Goal: Task Accomplishment & Management: Manage account settings

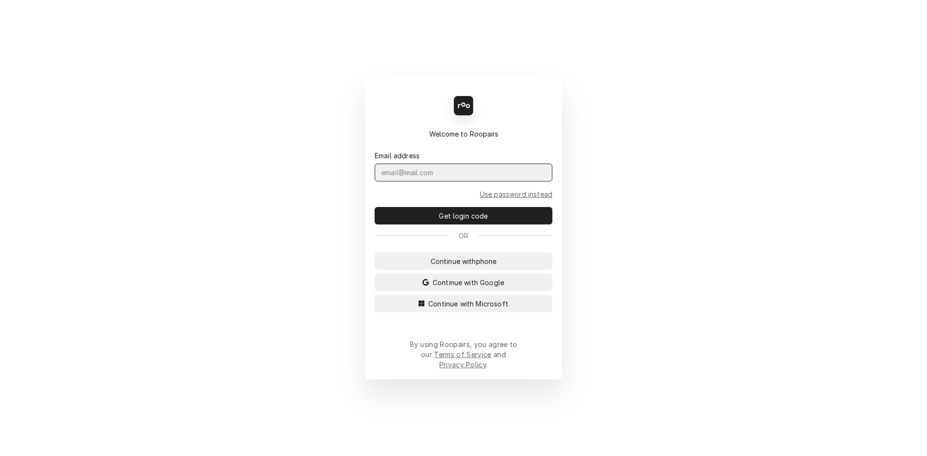
click at [404, 182] on input "Dynamic Content Wrapper" at bounding box center [464, 173] width 178 height 18
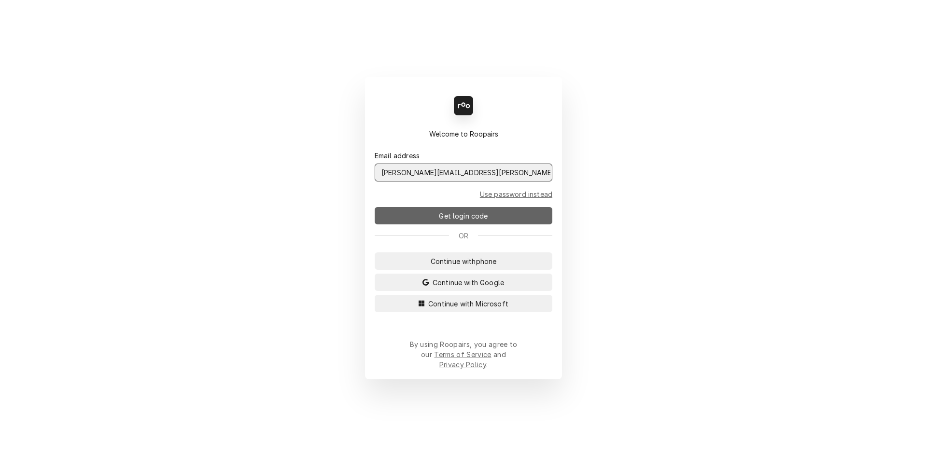
type input "Melissa.Nehls@csi1.com"
click at [440, 221] on span "Get login code" at bounding box center [463, 216] width 53 height 10
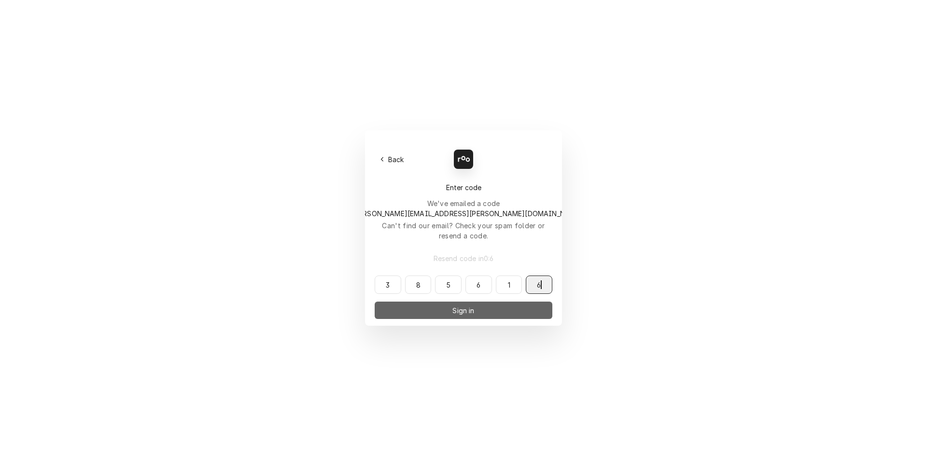
type input "385616"
click at [439, 302] on button "Sign in" at bounding box center [464, 310] width 178 height 17
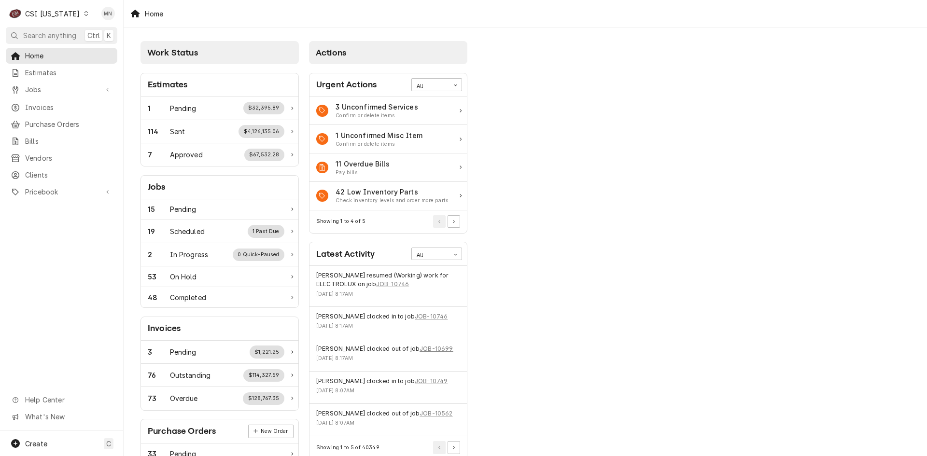
click at [57, 8] on div "C CSI Kentucky" at bounding box center [49, 13] width 86 height 19
click at [105, 21] on div "CSI [US_STATE][GEOGRAPHIC_DATA]" at bounding box center [150, 19] width 127 height 10
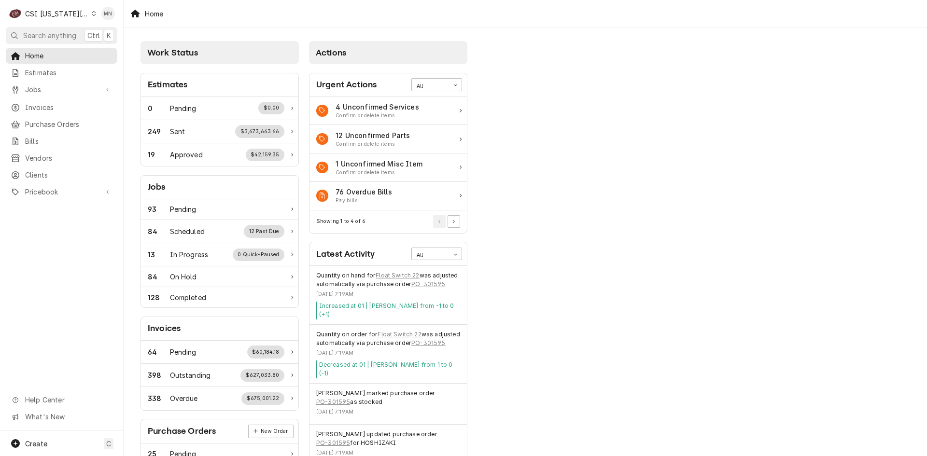
click at [55, 10] on div "CSI Kansas City" at bounding box center [57, 14] width 64 height 10
click at [106, 39] on div "CSI [US_STATE]" at bounding box center [165, 36] width 141 height 10
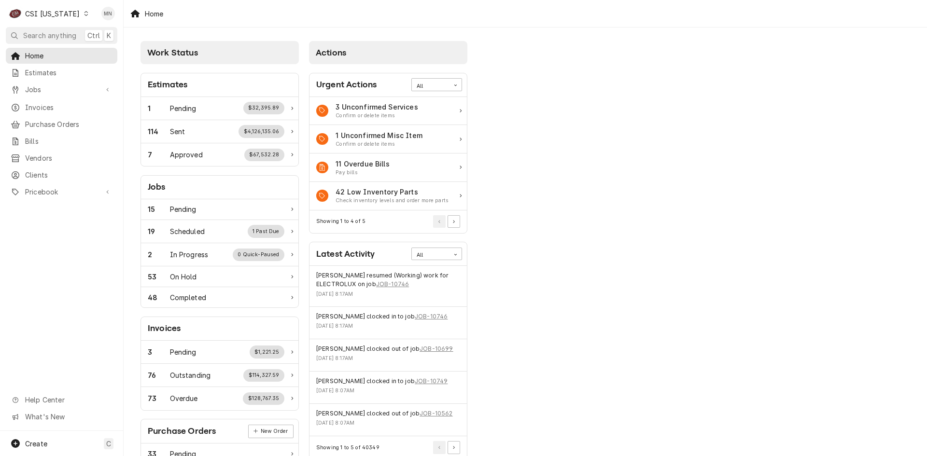
click at [84, 15] on icon "Dynamic Content Wrapper" at bounding box center [86, 13] width 4 height 5
click at [95, 49] on div "CSI St. [PERSON_NAME]" at bounding box center [150, 53] width 127 height 10
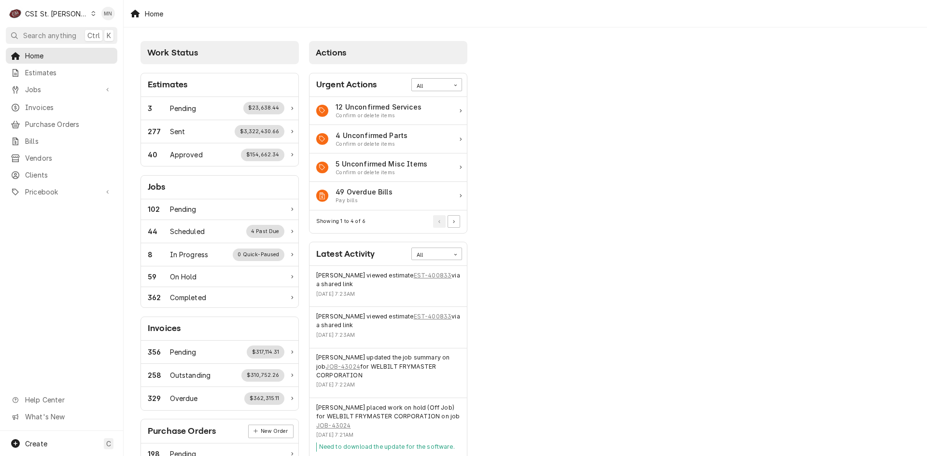
click at [50, 13] on div "CSI St. [PERSON_NAME]" at bounding box center [56, 14] width 63 height 10
click at [89, 22] on div "CSI [US_STATE][GEOGRAPHIC_DATA]" at bounding box center [148, 19] width 127 height 10
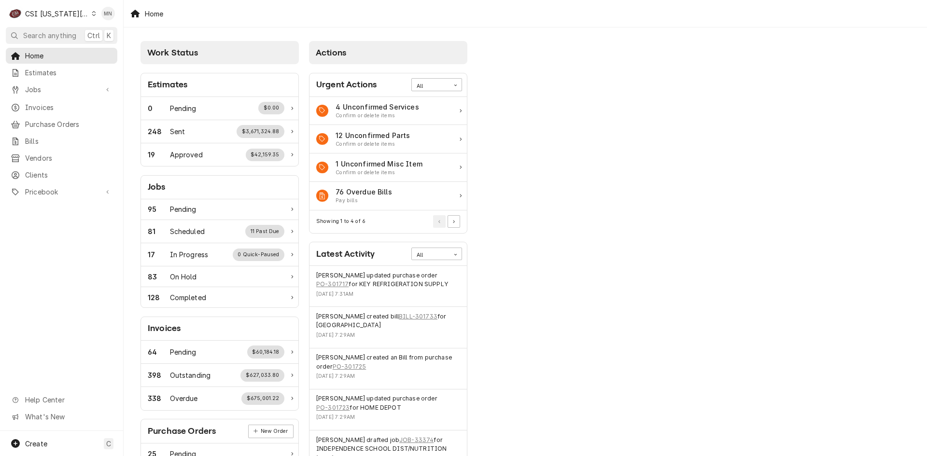
click at [48, 15] on div "CSI Kansas City" at bounding box center [57, 14] width 64 height 10
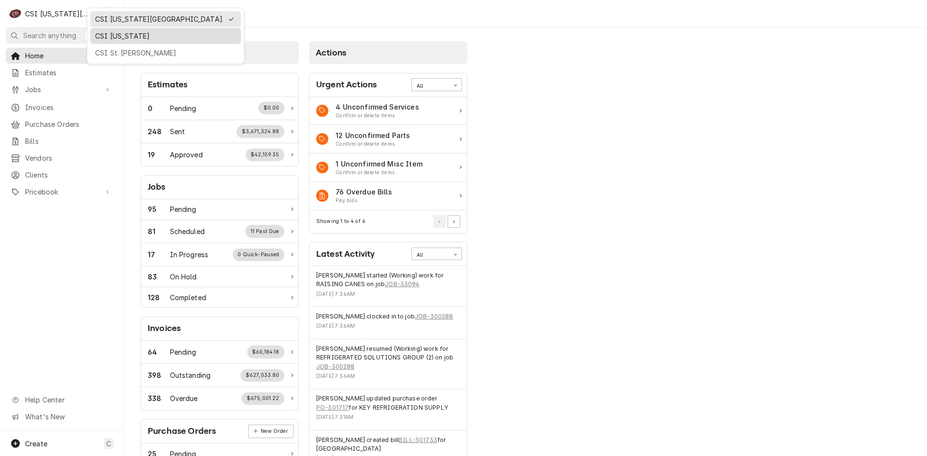
click at [104, 33] on div "CSI [US_STATE]" at bounding box center [165, 36] width 141 height 10
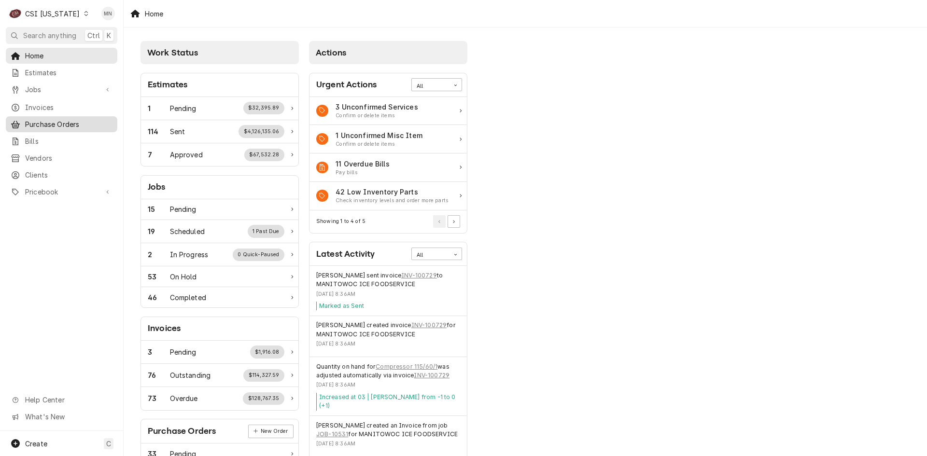
click at [42, 123] on span "Purchase Orders" at bounding box center [68, 124] width 87 height 10
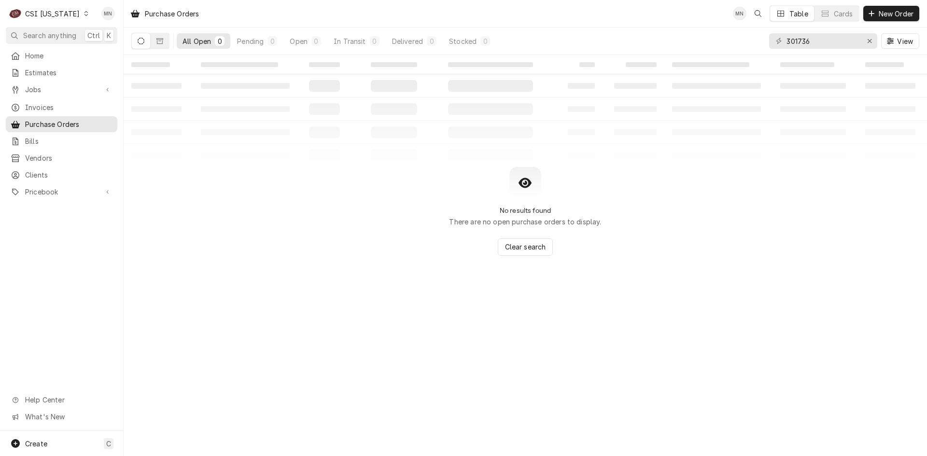
click at [816, 44] on div "301736 View" at bounding box center [844, 41] width 150 height 27
drag, startPoint x: 816, startPoint y: 44, endPoint x: 754, endPoint y: 44, distance: 61.8
click at [757, 44] on div "All Open 0 Pending 0 Open 0 In Transit 0 Delivered 0 Stocked 0 301736 View" at bounding box center [525, 41] width 788 height 27
type input "100454"
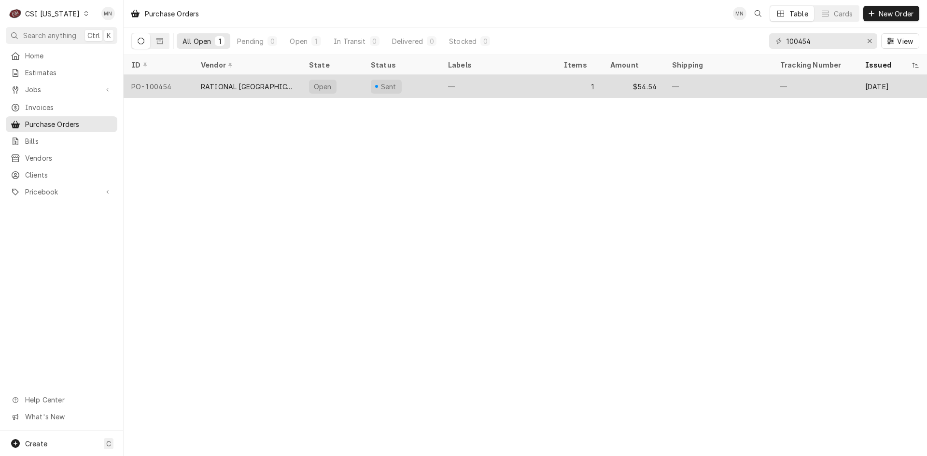
click at [234, 86] on div "RATIONAL USA" at bounding box center [247, 87] width 93 height 10
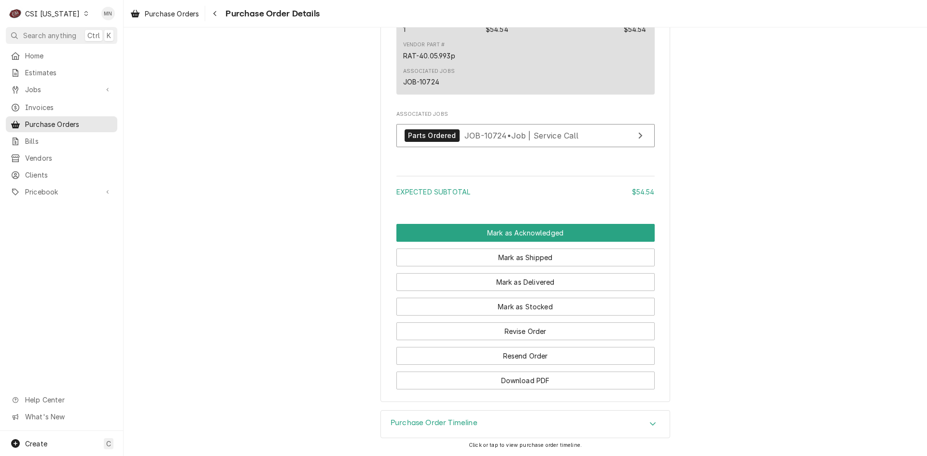
scroll to position [676, 0]
click at [503, 340] on button "Revise Order" at bounding box center [525, 332] width 258 height 18
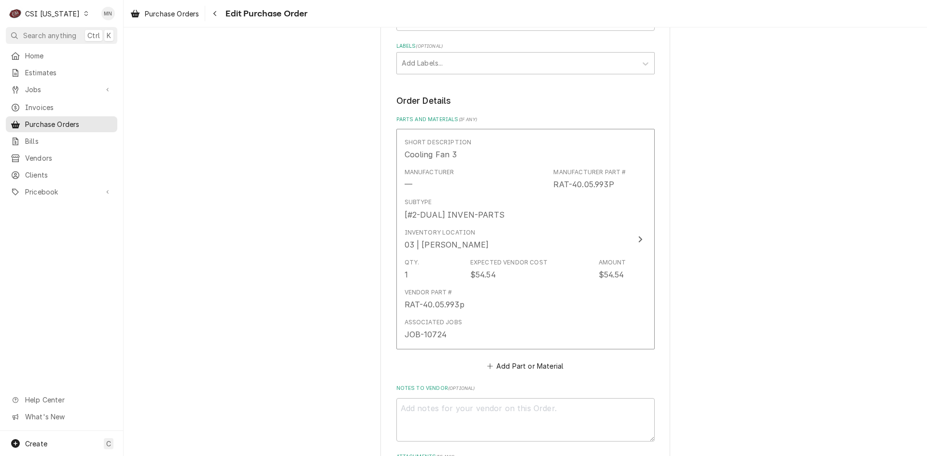
scroll to position [467, 0]
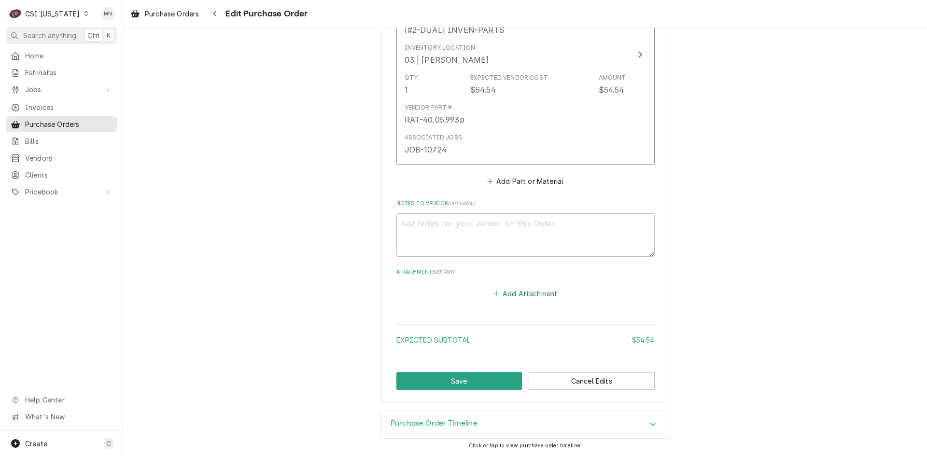
click at [514, 291] on button "Add Attachment" at bounding box center [526, 294] width 68 height 14
type textarea "x"
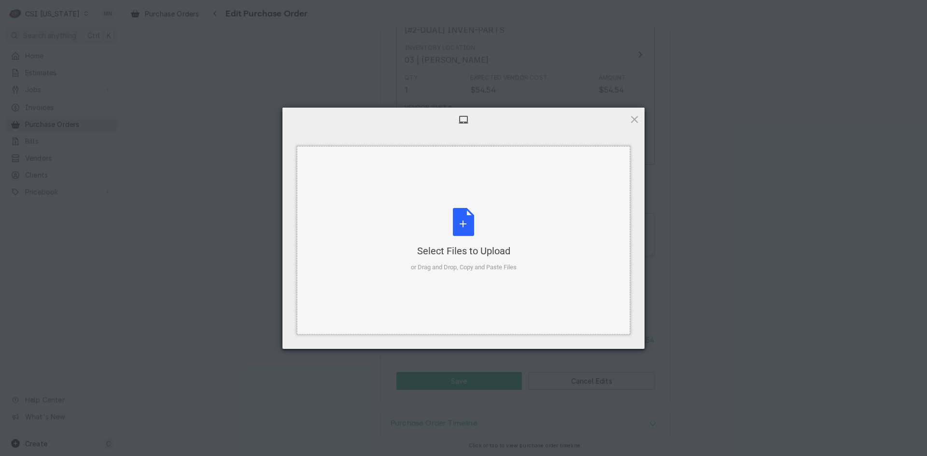
click at [460, 218] on div "Select Files to Upload or Drag and Drop, Copy and Paste Files" at bounding box center [464, 240] width 106 height 64
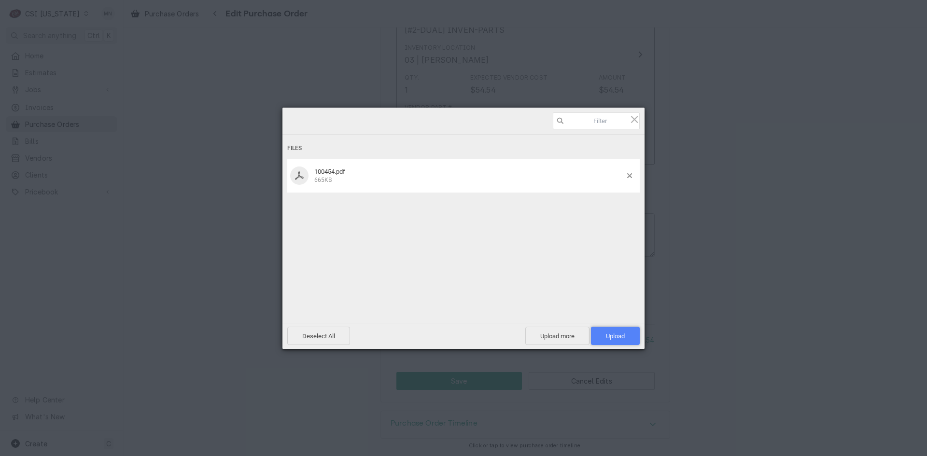
click at [613, 336] on span "Upload 1" at bounding box center [615, 336] width 19 height 7
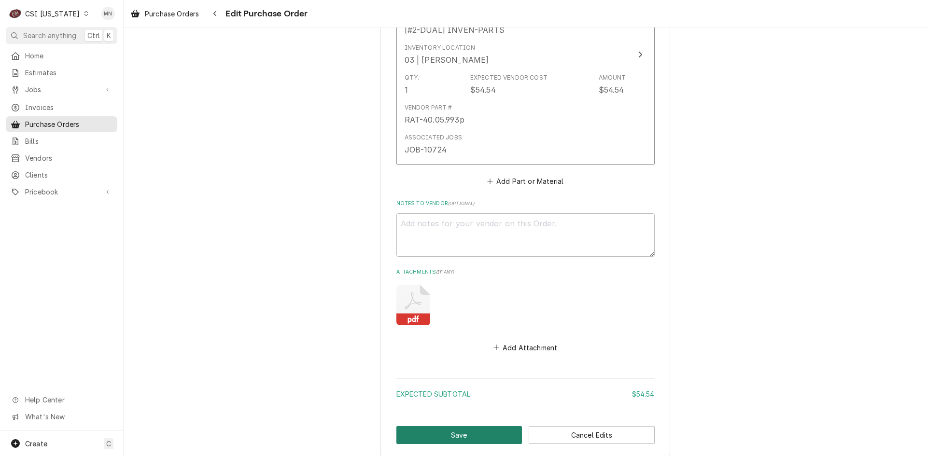
click at [445, 436] on button "Save" at bounding box center [459, 435] width 126 height 18
type textarea "x"
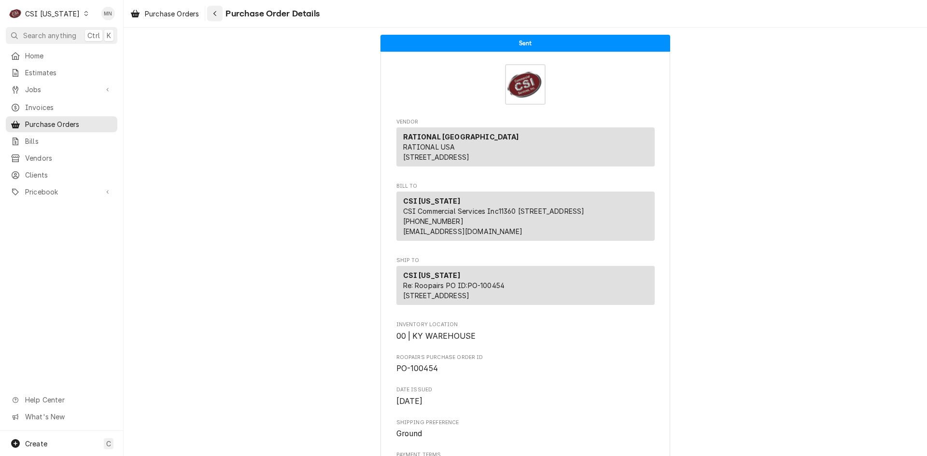
click at [213, 14] on div "Navigate back" at bounding box center [215, 14] width 10 height 10
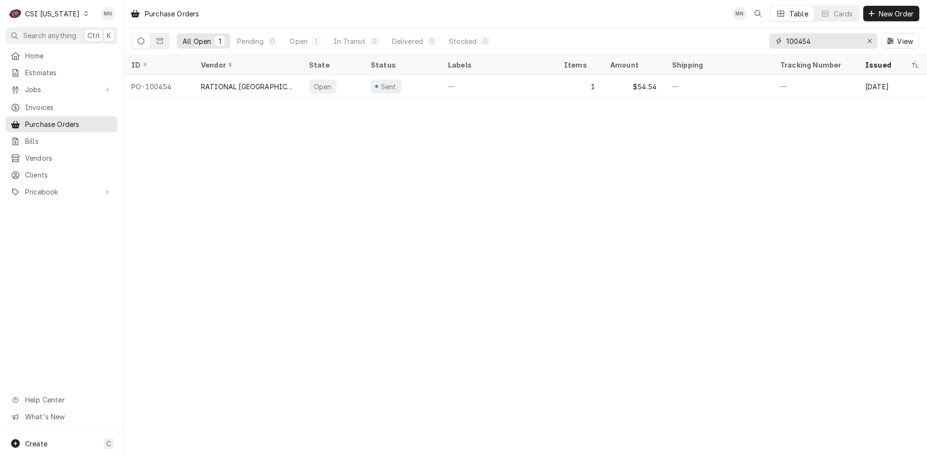
drag, startPoint x: 816, startPoint y: 43, endPoint x: 740, endPoint y: 44, distance: 76.3
click at [743, 43] on div "All Open 1 Pending 0 Open 1 In Transit 0 Delivered 0 Stocked 0 100454 View" at bounding box center [525, 41] width 788 height 27
type input "100453"
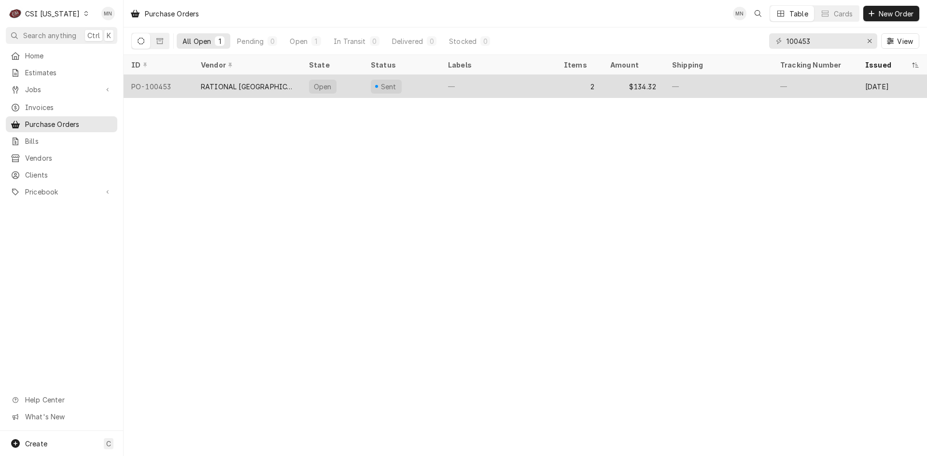
click at [240, 86] on div "RATIONAL [GEOGRAPHIC_DATA]" at bounding box center [247, 87] width 93 height 10
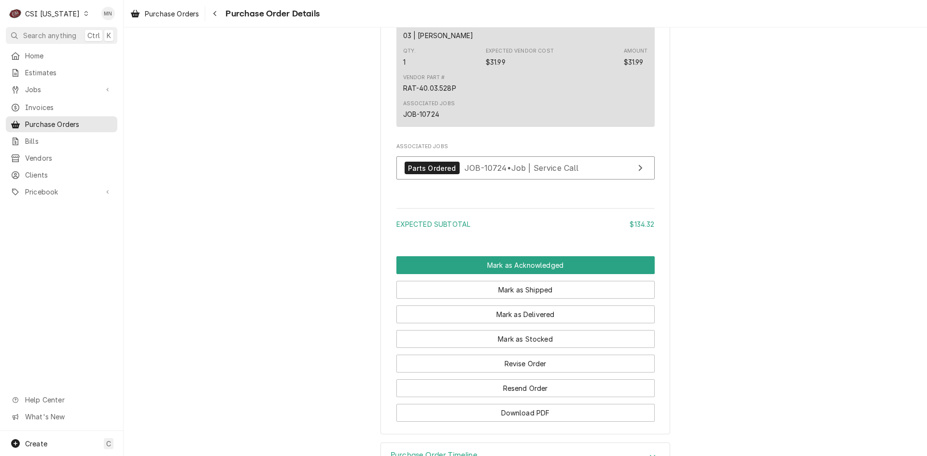
scroll to position [884, 0]
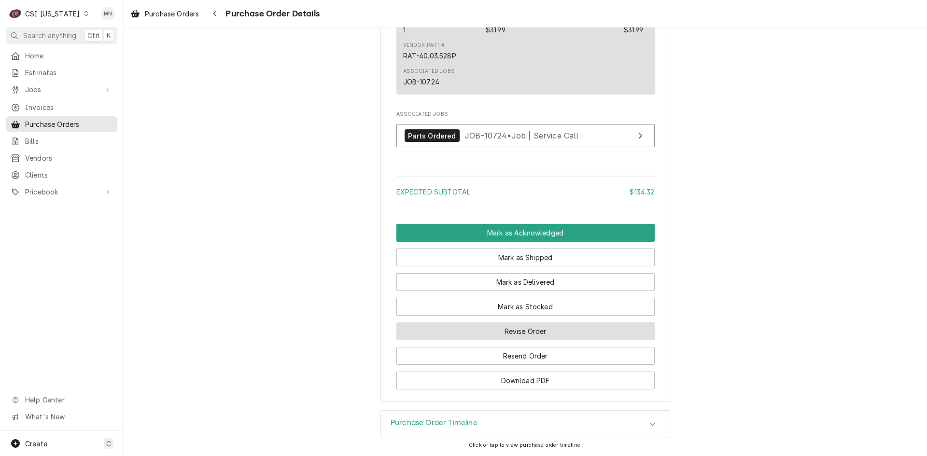
click at [541, 335] on button "Revise Order" at bounding box center [525, 332] width 258 height 18
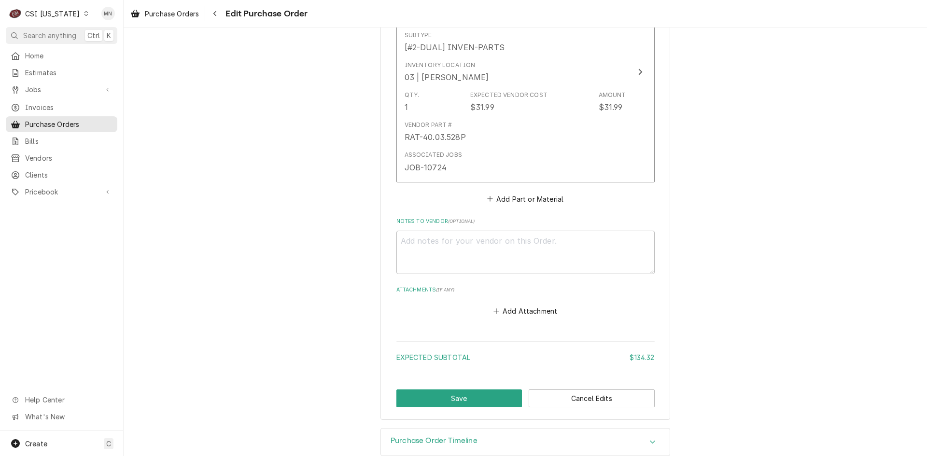
scroll to position [676, 0]
click at [510, 312] on button "Add Attachment" at bounding box center [526, 311] width 68 height 14
type textarea "x"
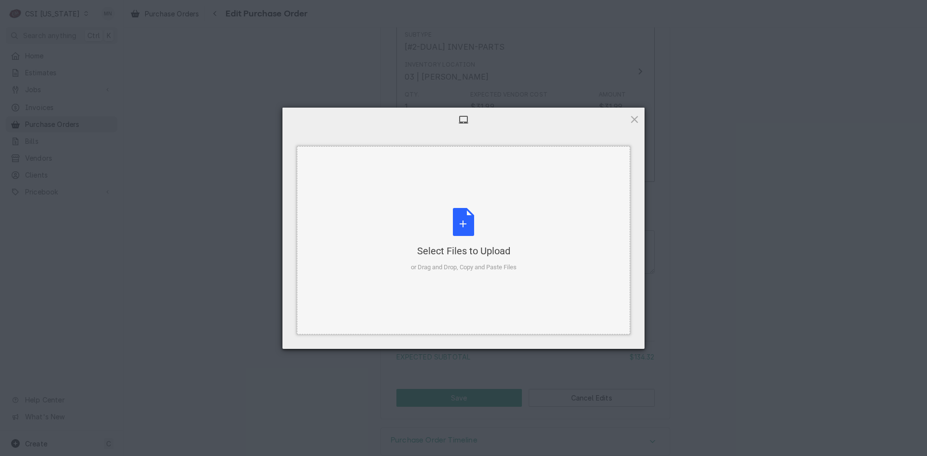
click at [476, 241] on div "Select Files to Upload or Drag and Drop, Copy and Paste Files" at bounding box center [464, 240] width 106 height 64
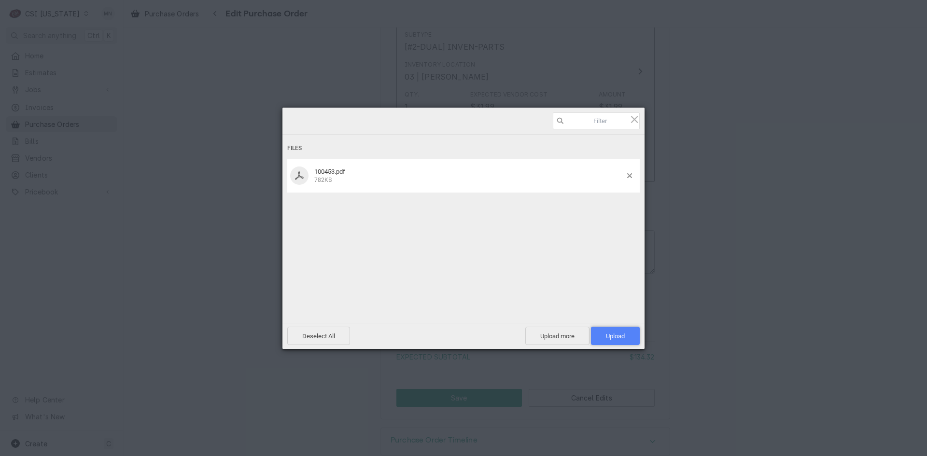
click at [601, 328] on span "Upload 1" at bounding box center [615, 336] width 49 height 18
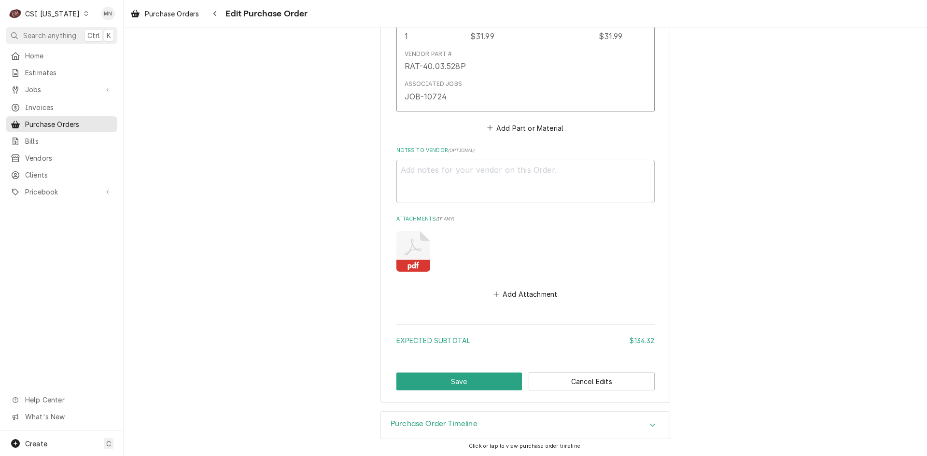
scroll to position [747, 0]
click at [447, 381] on button "Save" at bounding box center [459, 381] width 126 height 18
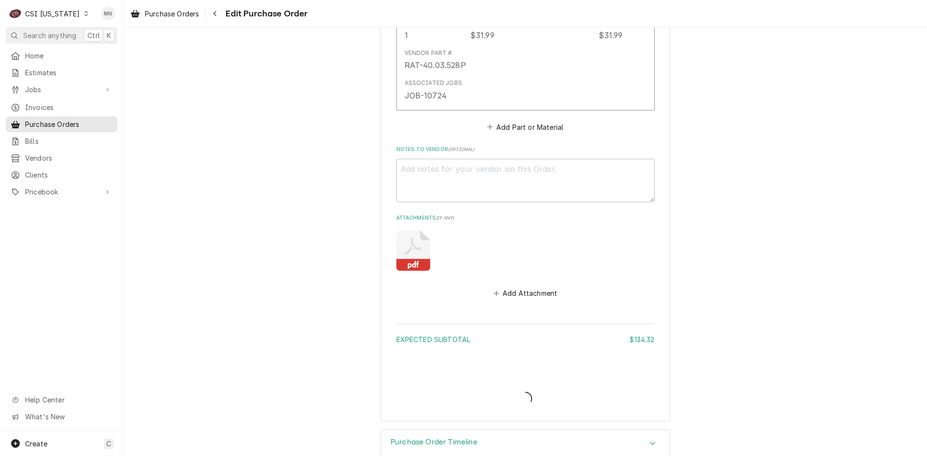
type textarea "x"
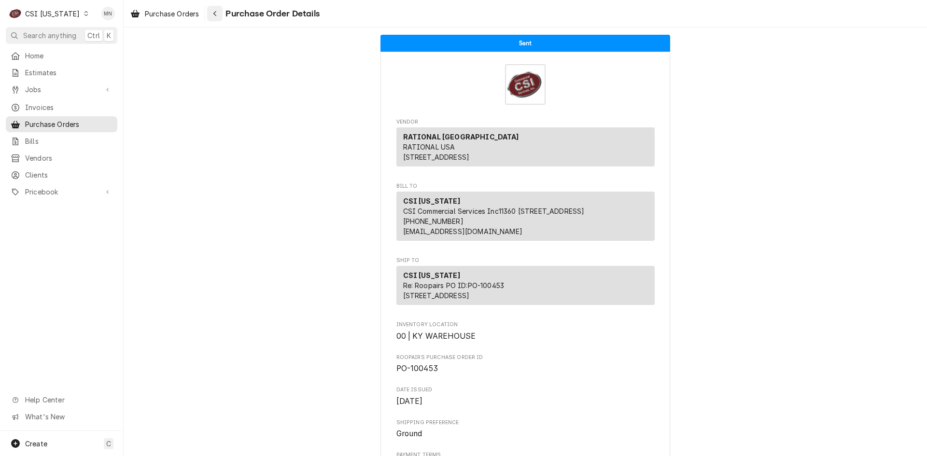
click at [217, 13] on icon "Navigate back" at bounding box center [215, 13] width 4 height 7
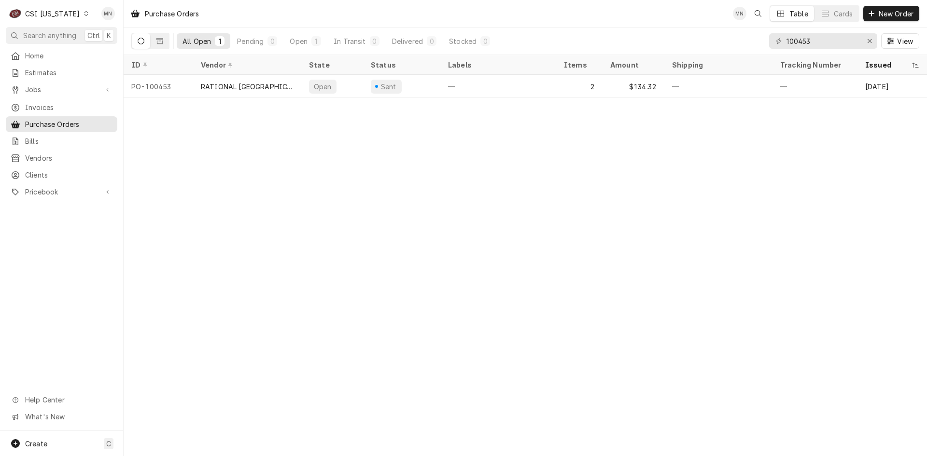
click at [64, 14] on div "CSI [US_STATE]" at bounding box center [52, 14] width 55 height 10
click at [95, 21] on div "CSI [US_STATE][GEOGRAPHIC_DATA]" at bounding box center [150, 19] width 127 height 10
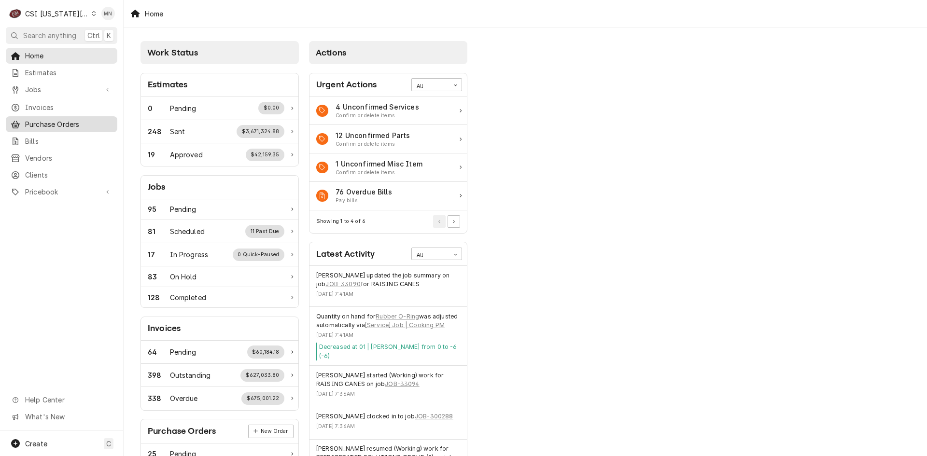
click at [45, 120] on span "Purchase Orders" at bounding box center [68, 124] width 87 height 10
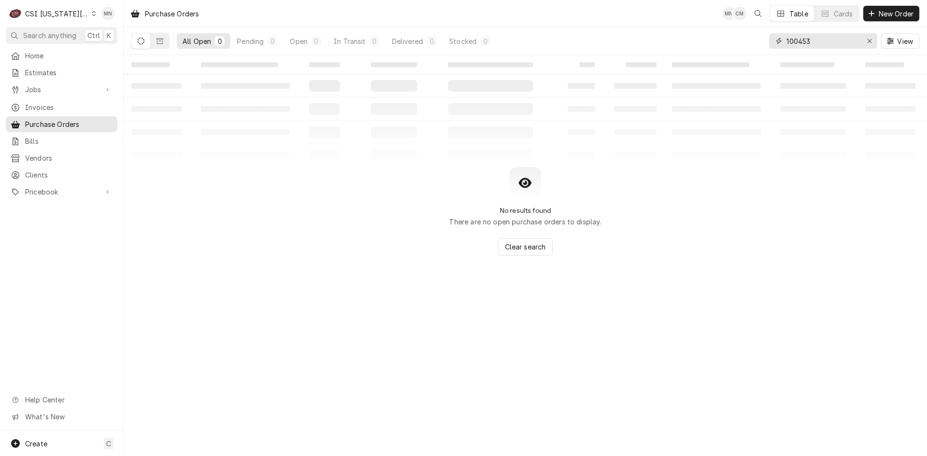
drag, startPoint x: 818, startPoint y: 42, endPoint x: 670, endPoint y: 53, distance: 149.1
click at [704, 49] on div "All Open 0 Pending 0 Open 0 In Transit 0 Delivered 0 Stocked 0 100453 View" at bounding box center [525, 41] width 788 height 27
type input "301594"
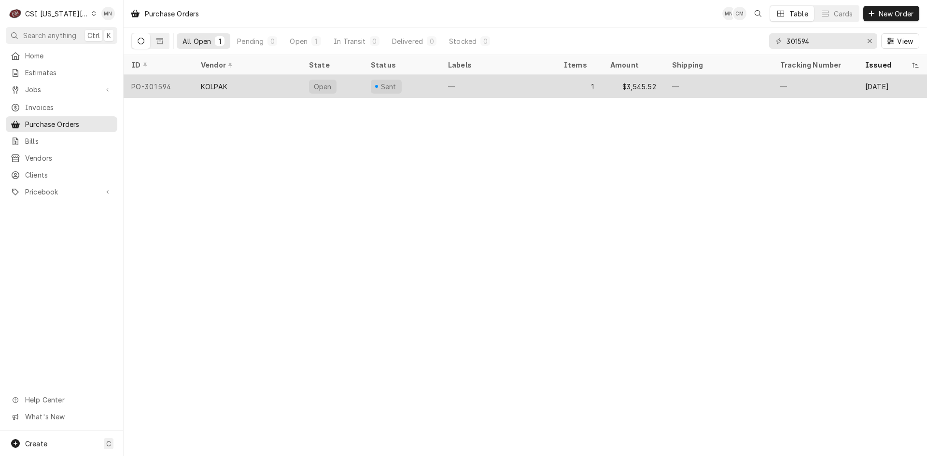
click at [199, 88] on div "KOLPAK" at bounding box center [247, 86] width 108 height 23
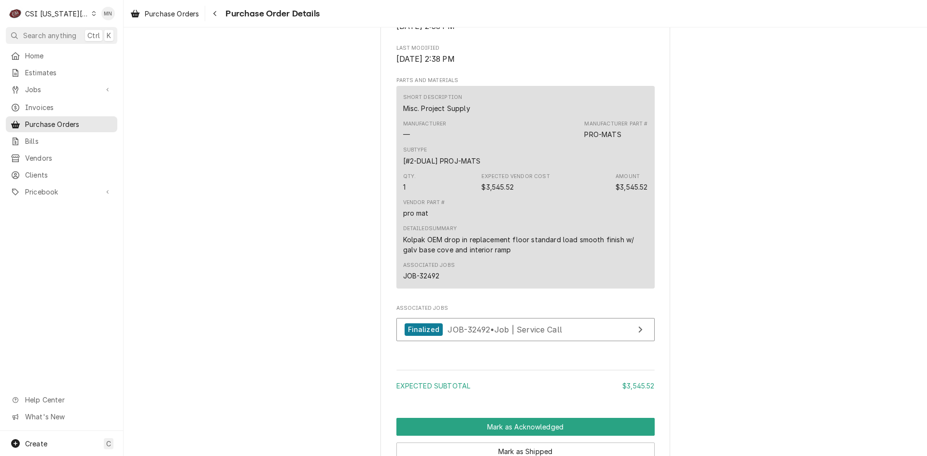
scroll to position [676, 0]
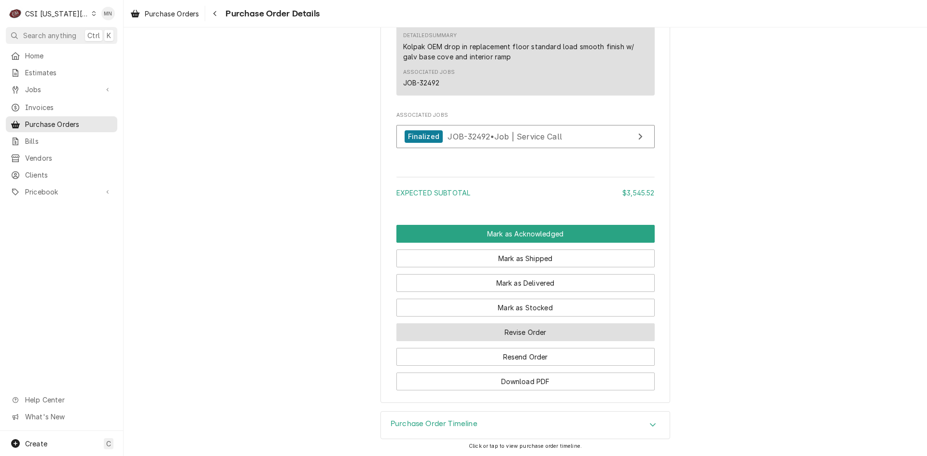
click at [552, 341] on button "Revise Order" at bounding box center [525, 333] width 258 height 18
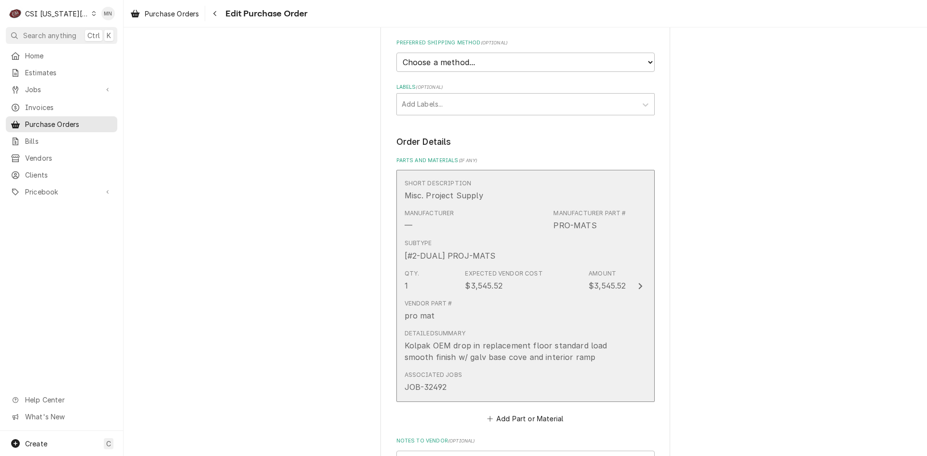
scroll to position [479, 0]
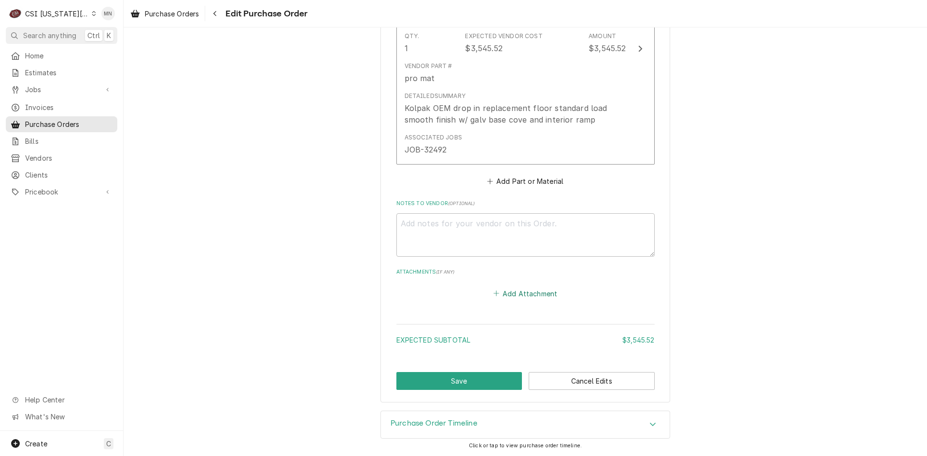
click at [512, 295] on button "Add Attachment" at bounding box center [526, 294] width 68 height 14
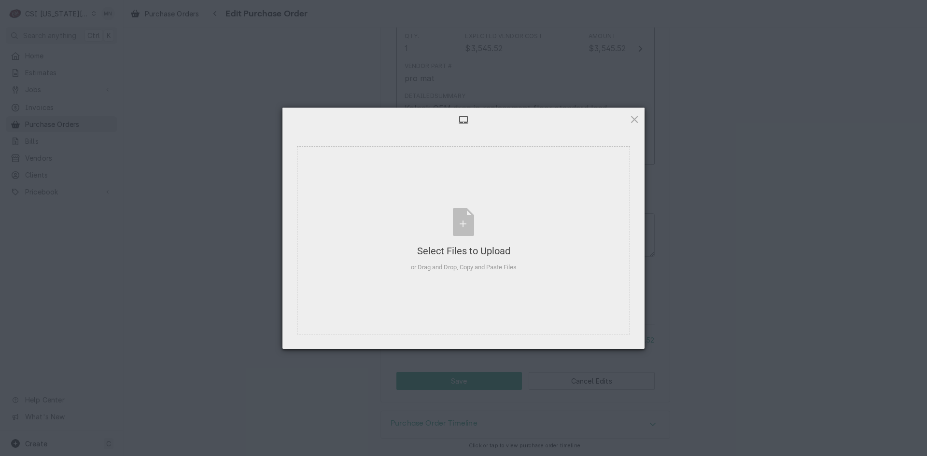
type textarea "x"
click at [465, 233] on div "Select Files to Upload or Drag and Drop, Copy and Paste Files" at bounding box center [464, 240] width 106 height 64
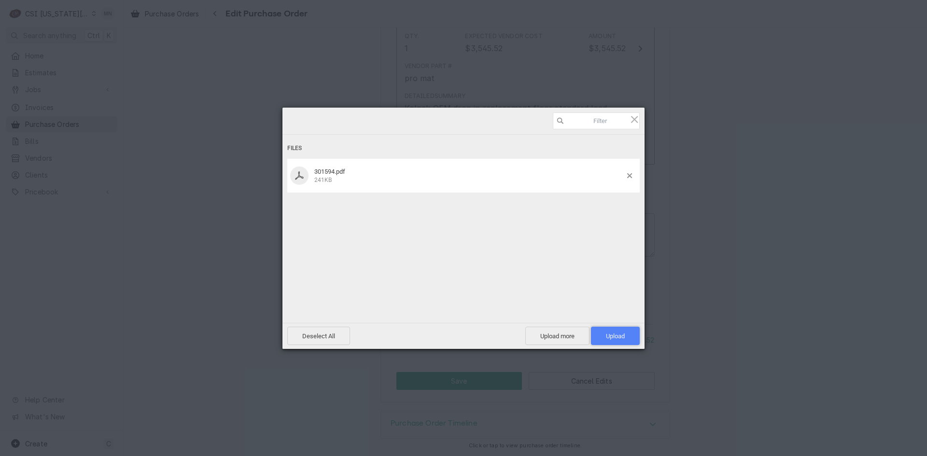
click at [615, 333] on span "Upload 1" at bounding box center [615, 336] width 19 height 7
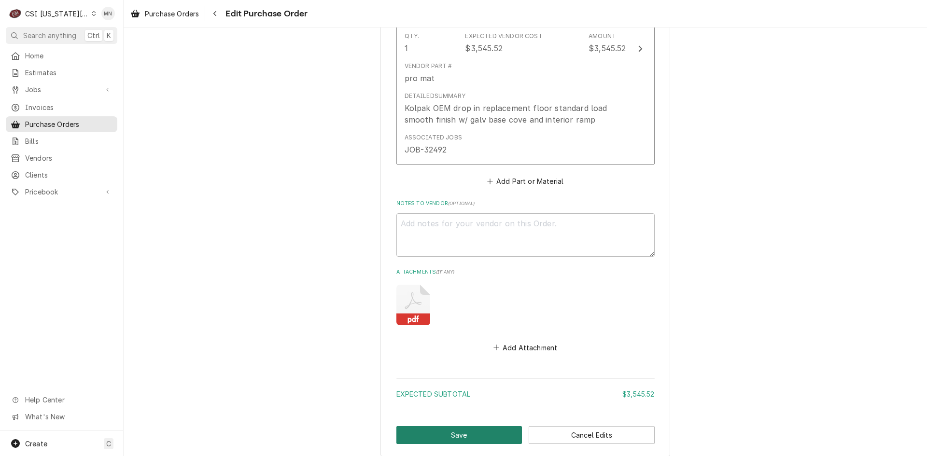
click at [462, 434] on button "Save" at bounding box center [459, 435] width 126 height 18
type textarea "x"
